Goal: Task Accomplishment & Management: Manage account settings

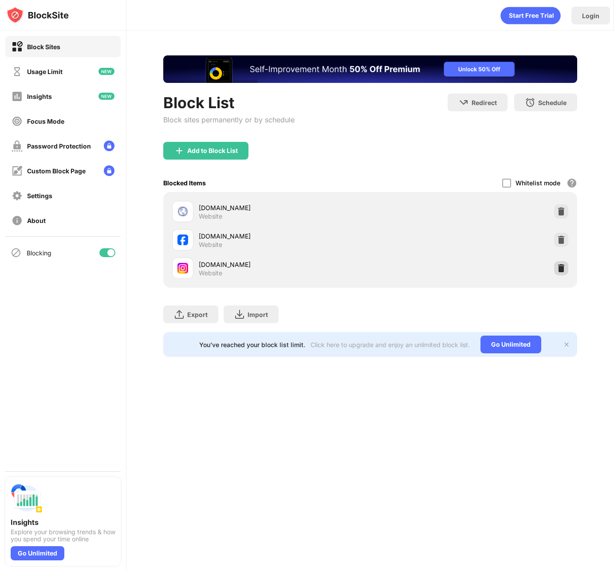
click at [565, 265] on img at bounding box center [561, 268] width 9 height 9
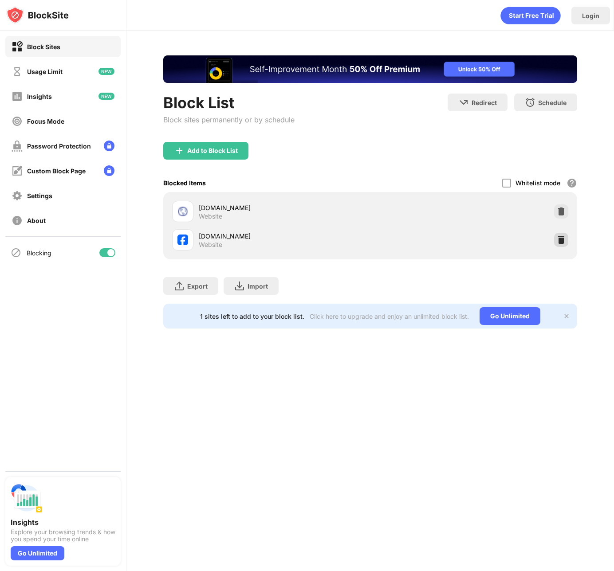
click at [563, 243] on img at bounding box center [561, 240] width 9 height 9
